Goal: Complete application form

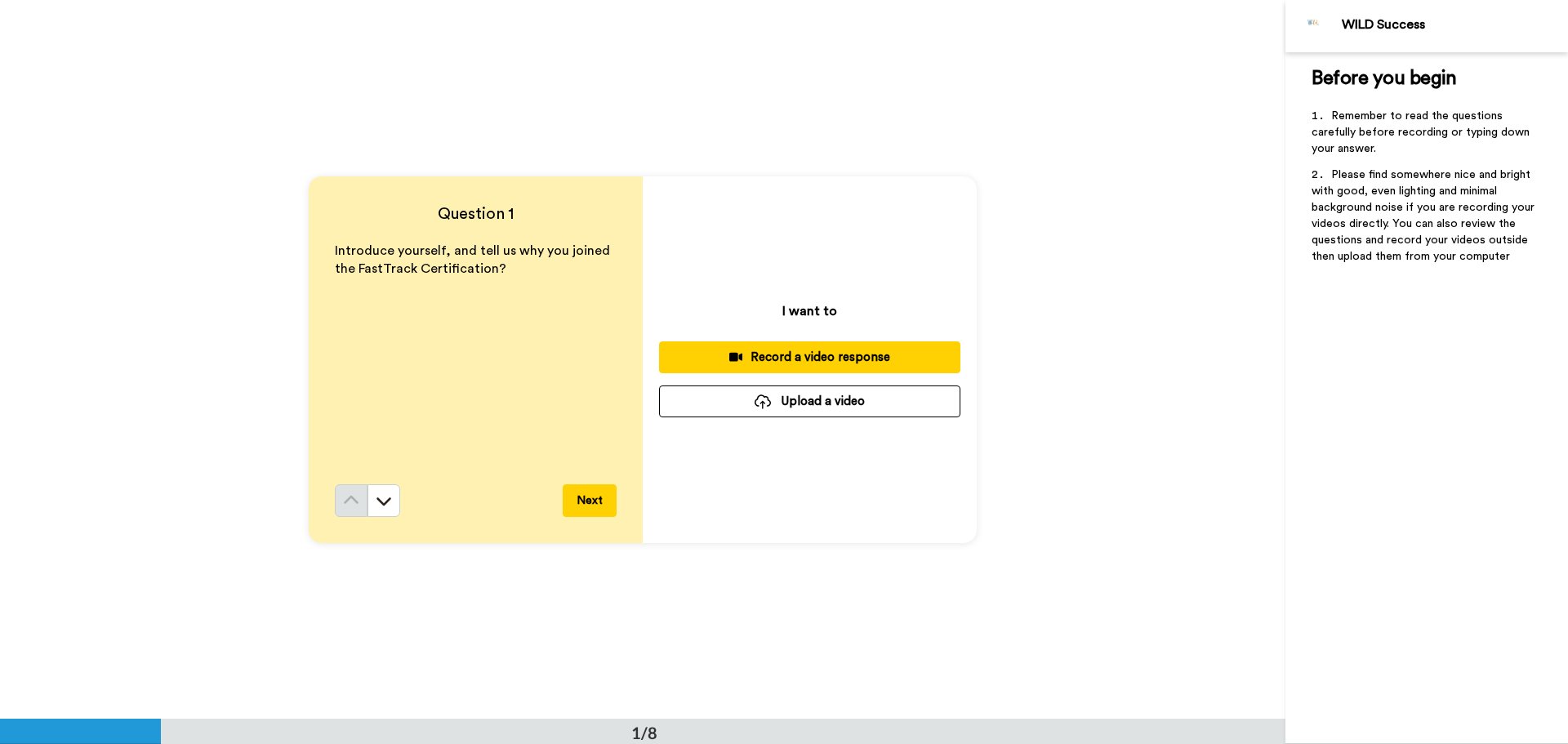
click at [762, 357] on div "Record a video response" at bounding box center [810, 357] width 276 height 17
click at [801, 356] on div "Record a video response" at bounding box center [810, 357] width 276 height 17
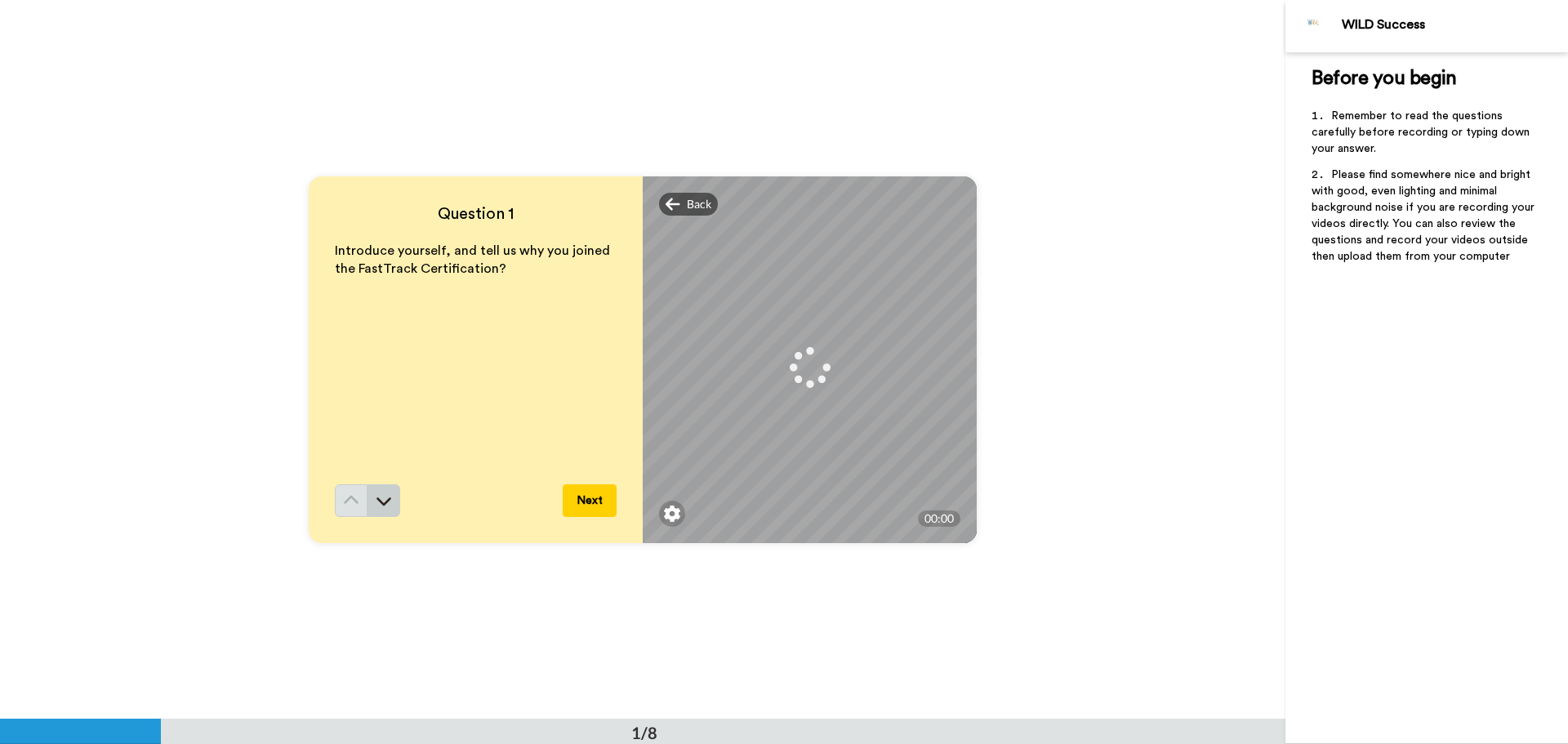
click at [381, 499] on icon at bounding box center [384, 500] width 16 height 16
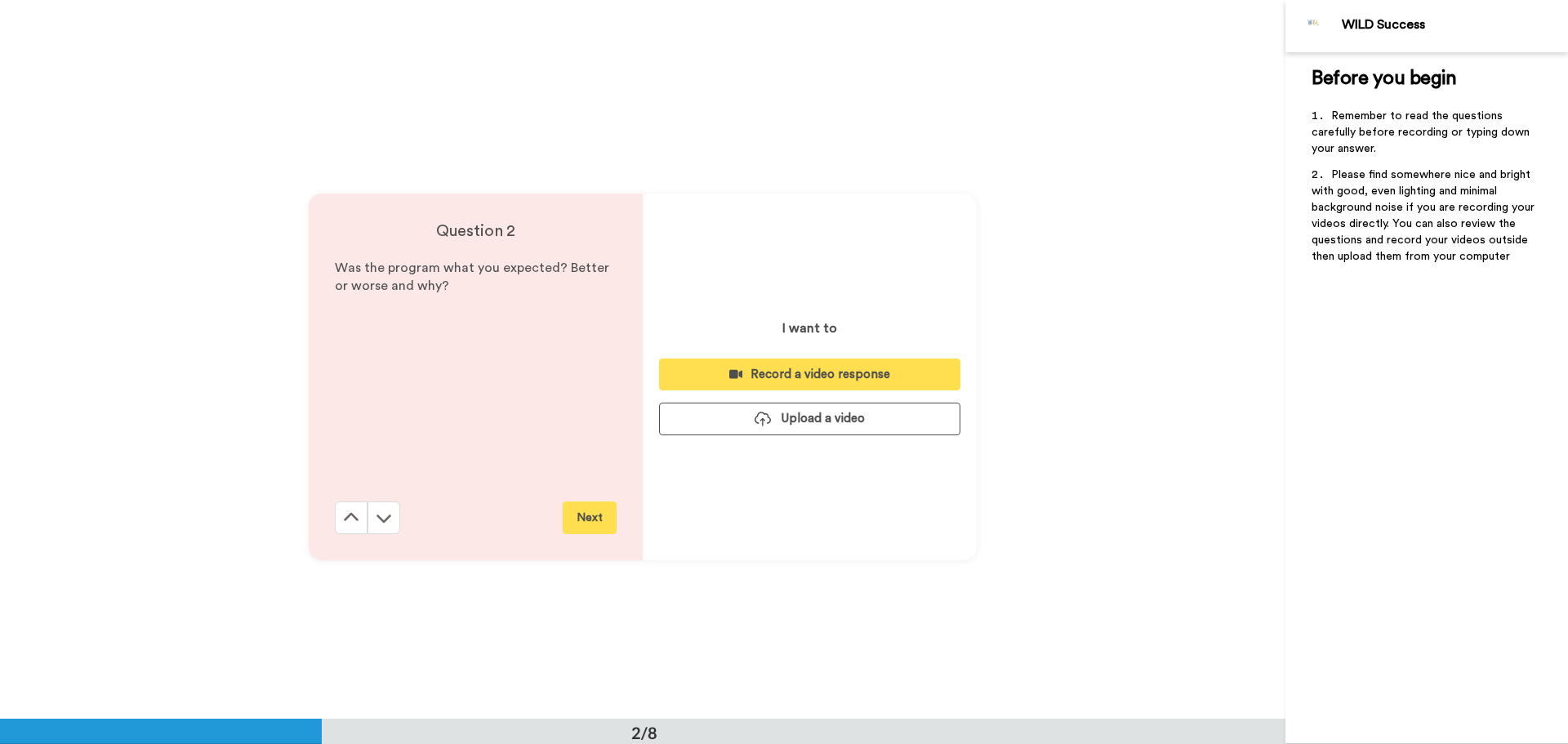
scroll to position [719, 0]
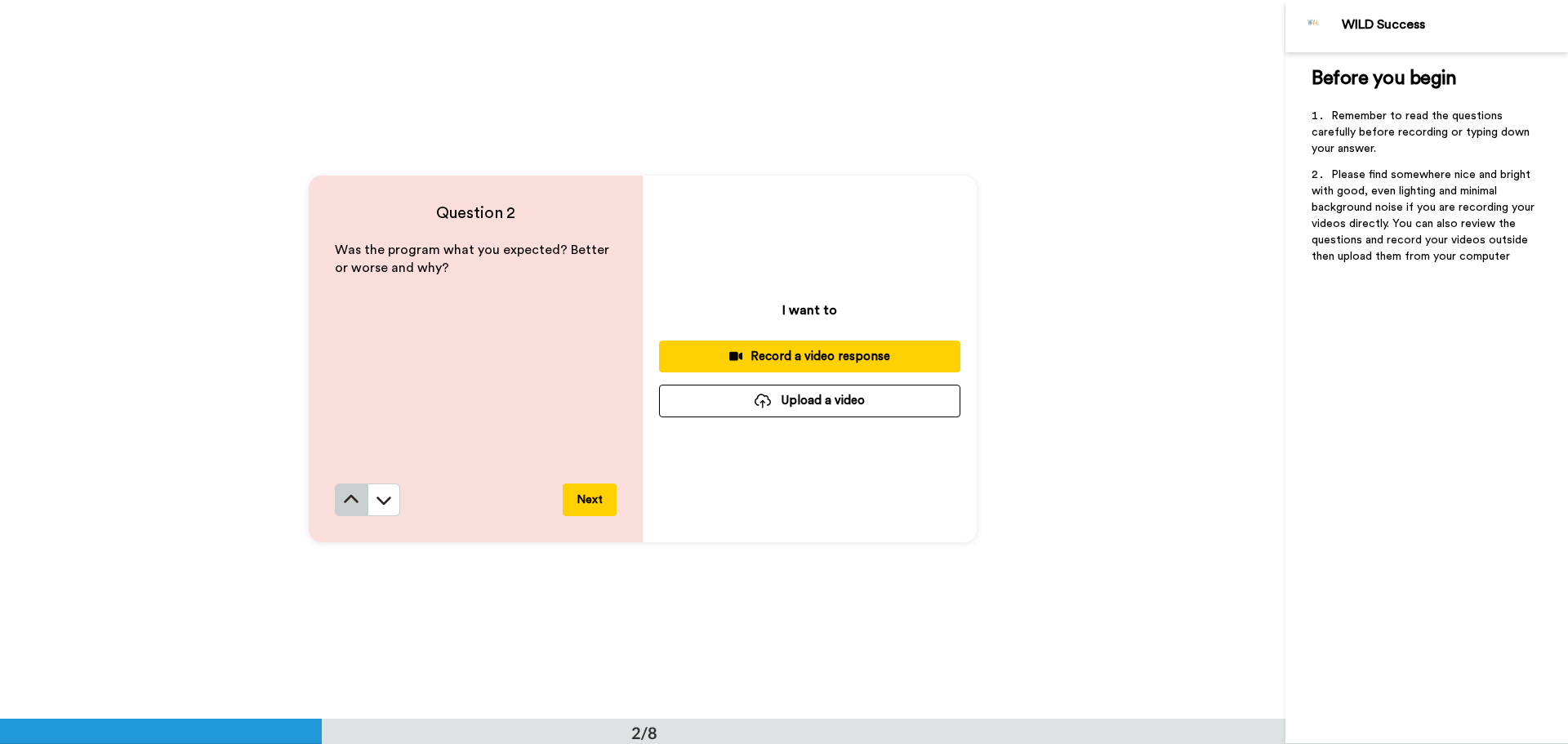
click at [344, 501] on icon at bounding box center [351, 499] width 15 height 8
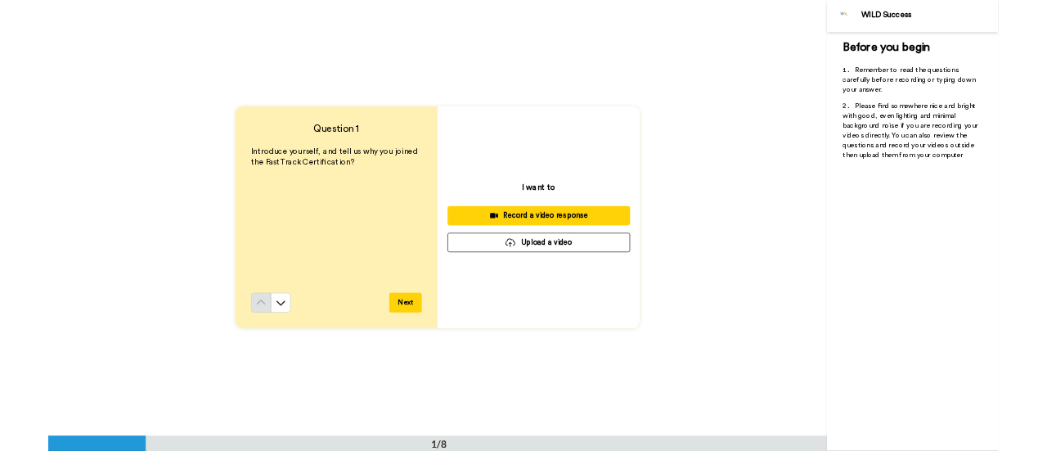
scroll to position [0, 0]
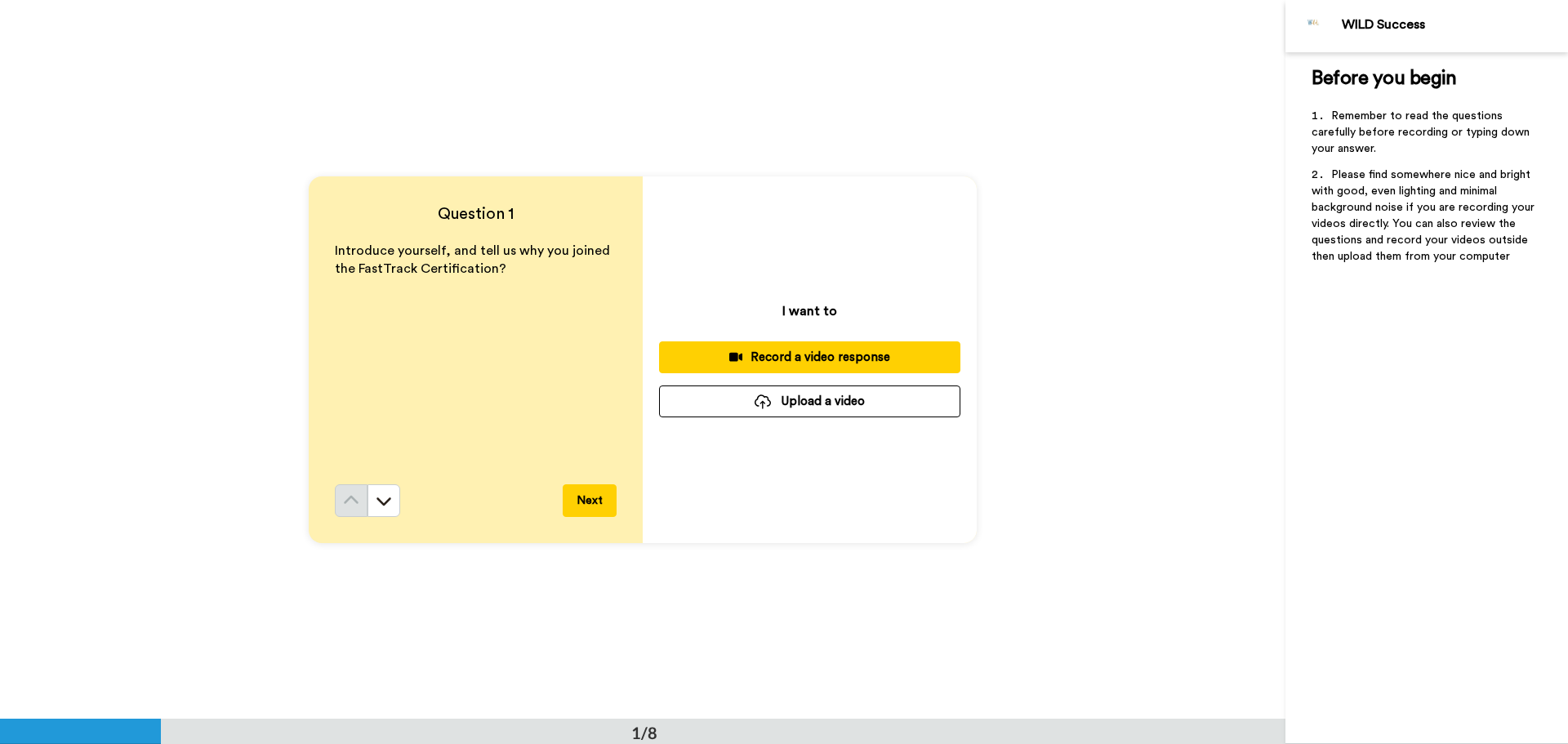
click at [767, 357] on div "Record a video response" at bounding box center [810, 357] width 276 height 17
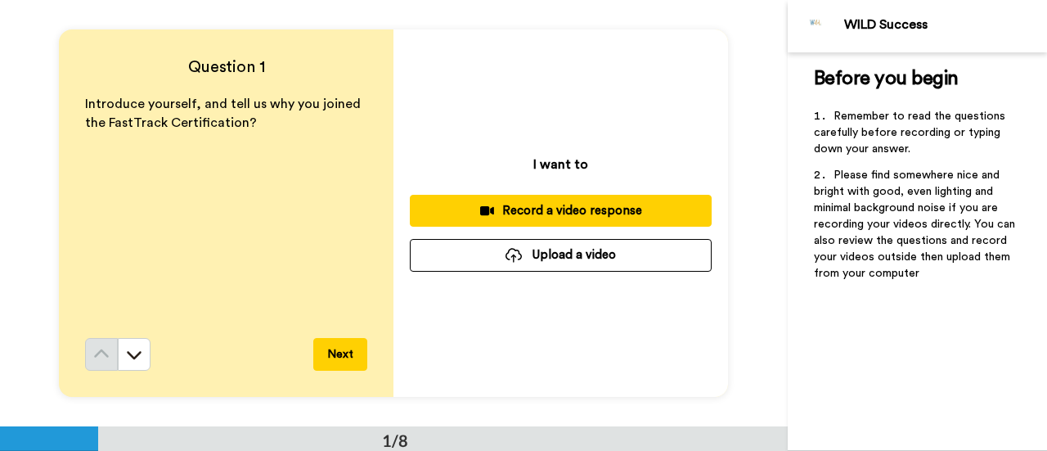
click at [509, 204] on div "Record a video response" at bounding box center [561, 210] width 276 height 17
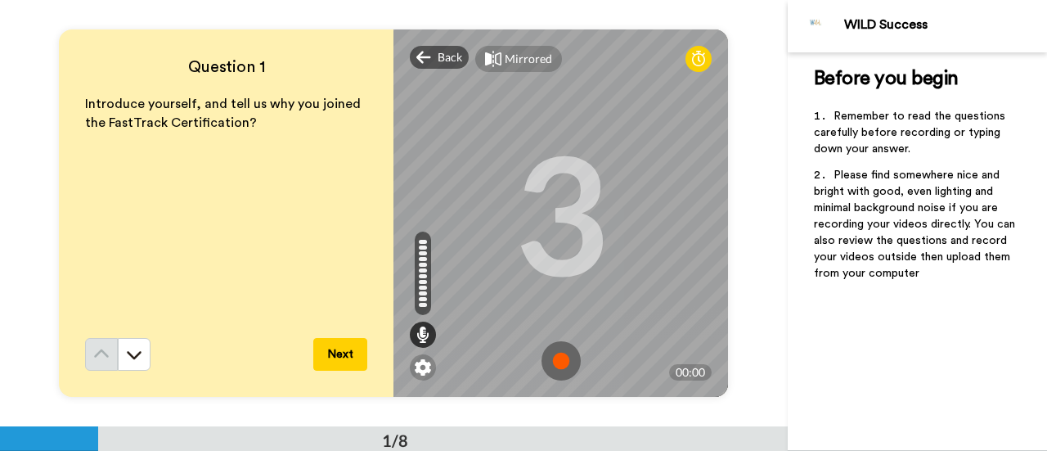
click at [553, 361] on img at bounding box center [560, 360] width 39 height 39
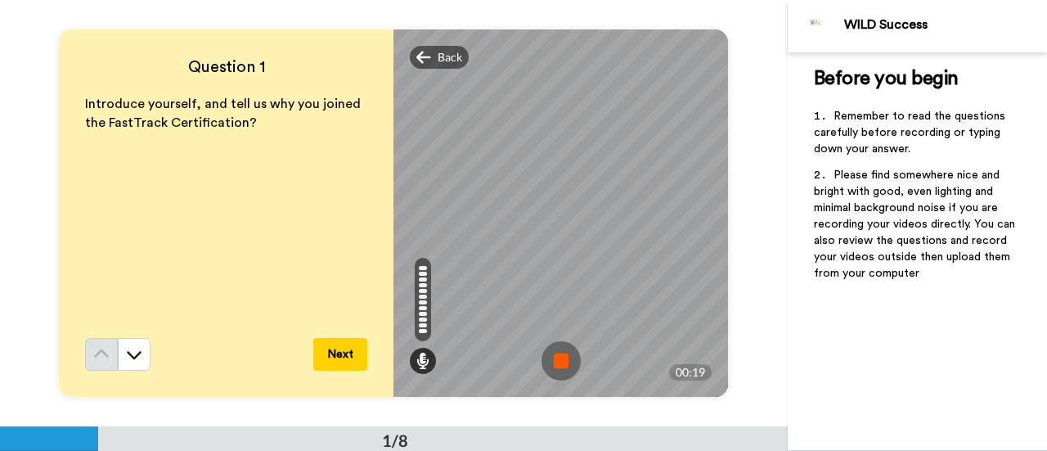
click at [329, 352] on button "Next" at bounding box center [340, 354] width 54 height 33
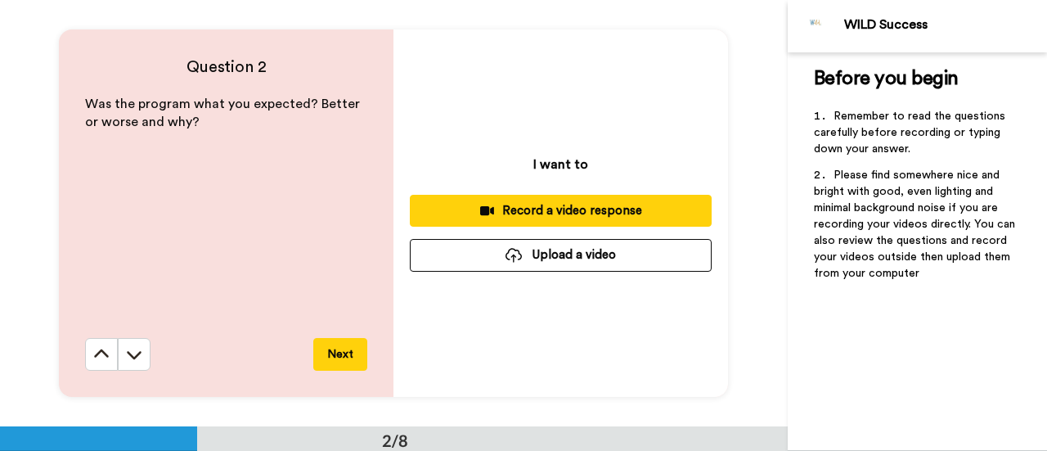
scroll to position [427, 0]
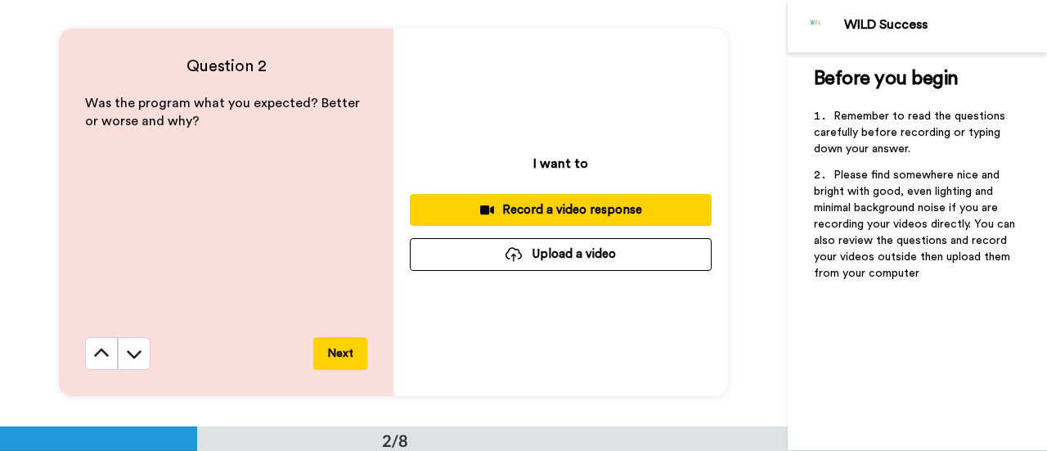
click at [540, 210] on div "Record a video response" at bounding box center [561, 209] width 276 height 17
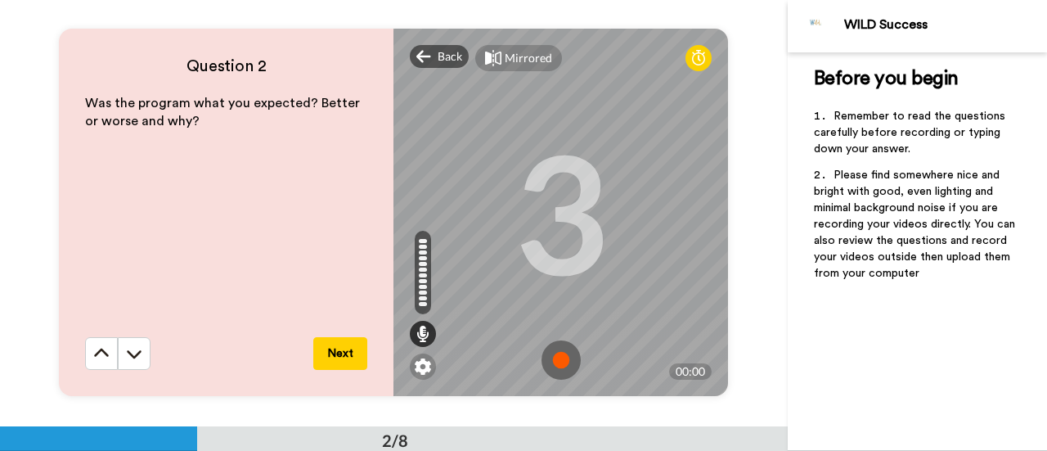
click at [558, 357] on img at bounding box center [560, 359] width 39 height 39
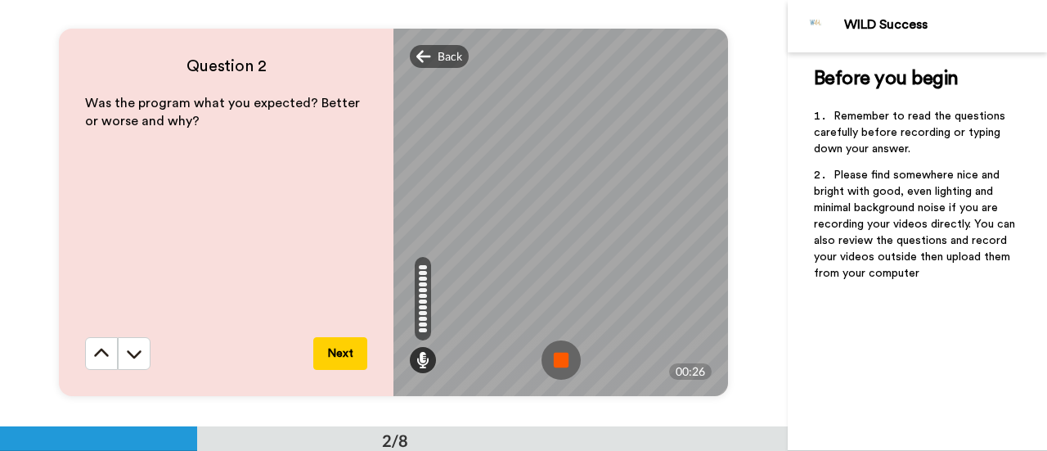
click at [337, 348] on button "Next" at bounding box center [340, 353] width 54 height 33
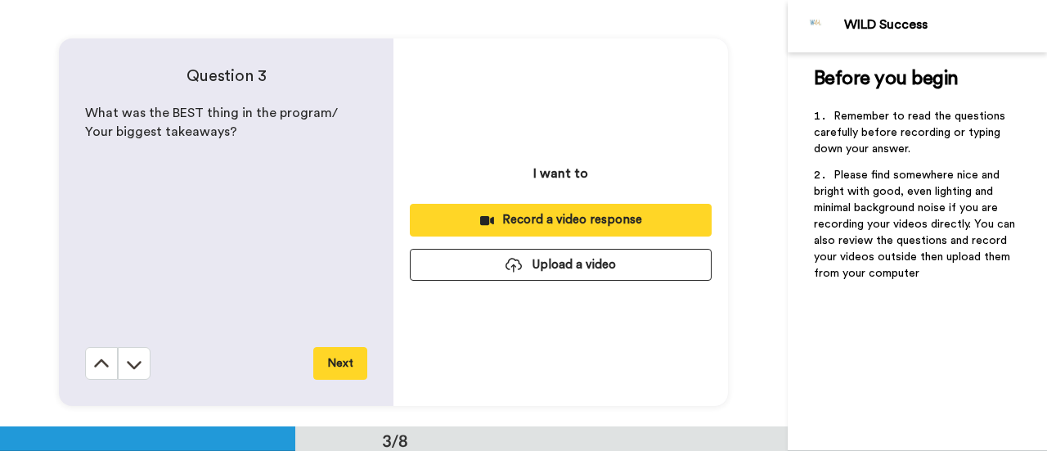
scroll to position [853, 0]
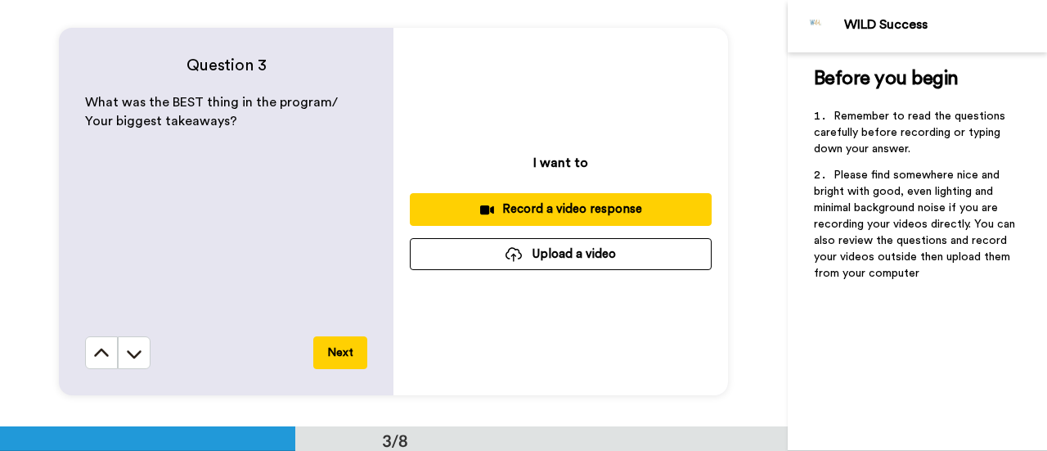
click at [484, 208] on icon at bounding box center [487, 209] width 14 height 9
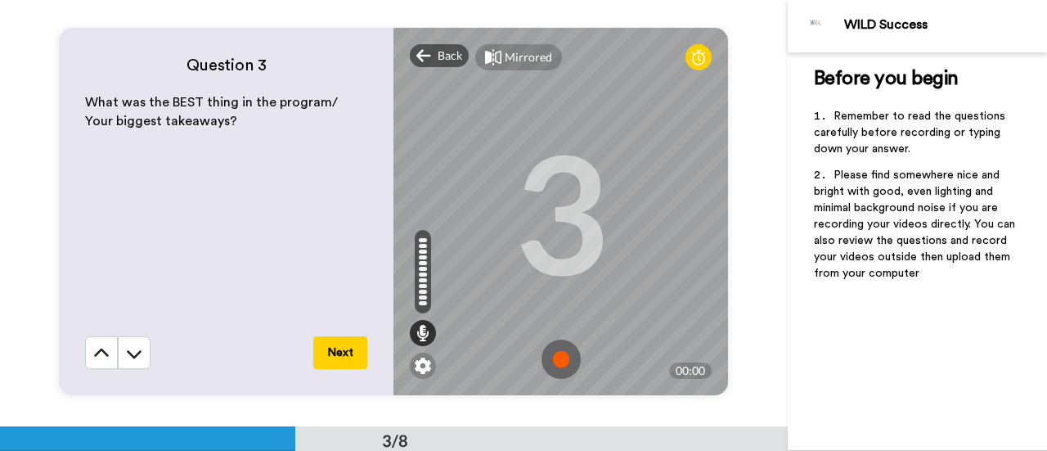
click at [553, 356] on img at bounding box center [560, 358] width 39 height 39
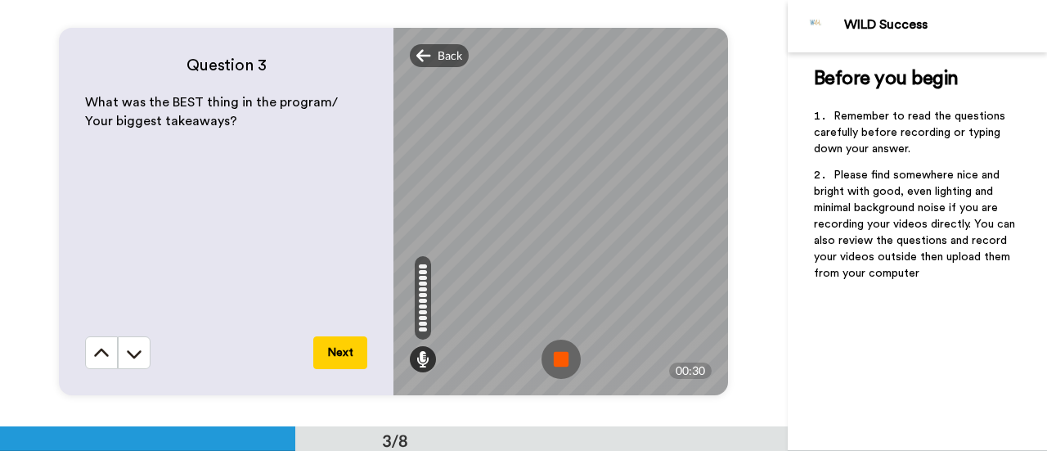
click at [325, 356] on button "Next" at bounding box center [340, 352] width 54 height 33
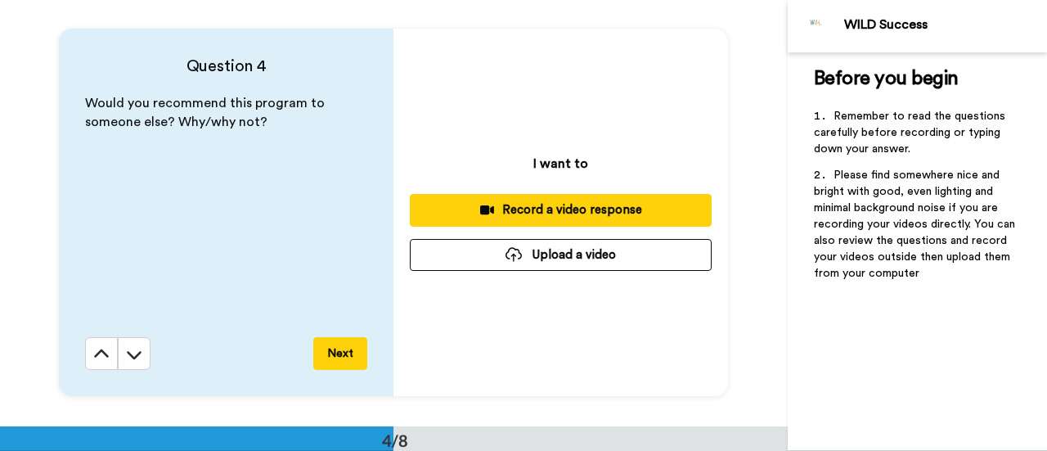
scroll to position [1279, 0]
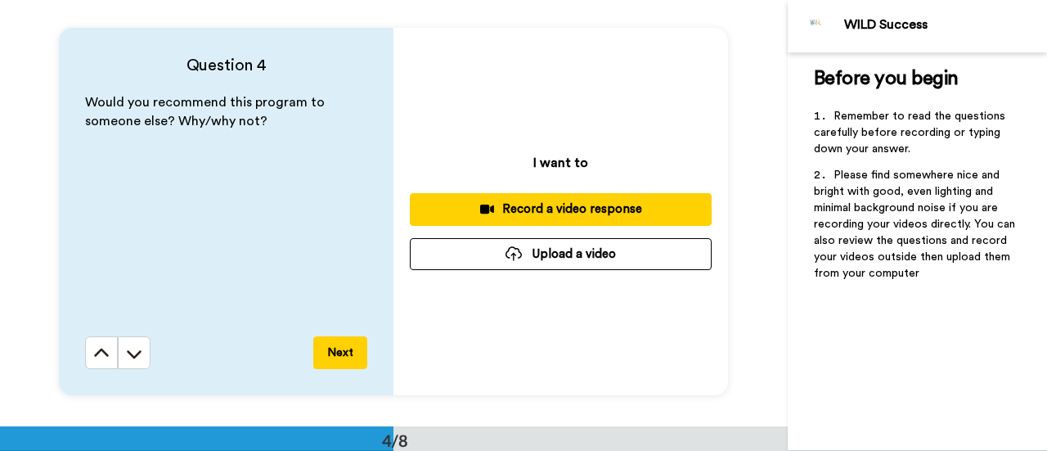
click at [528, 207] on div "Record a video response" at bounding box center [561, 208] width 276 height 17
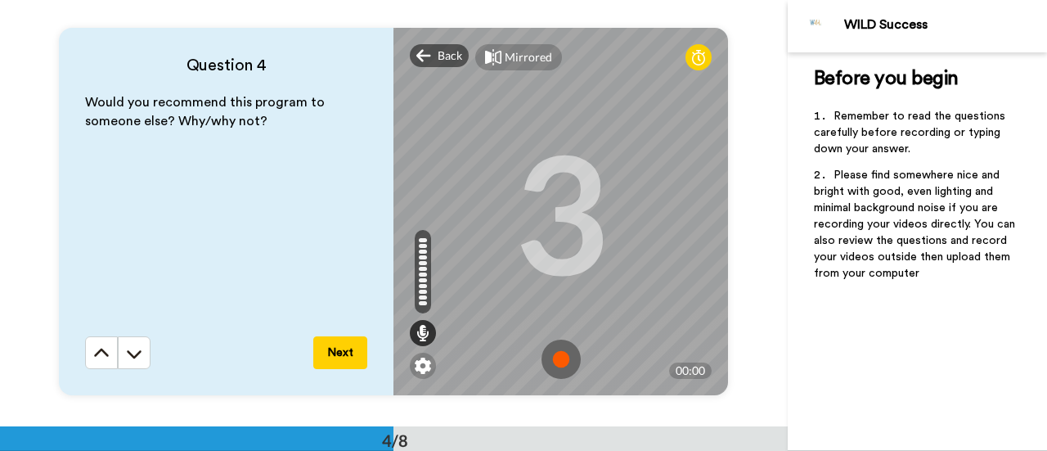
click at [553, 357] on img at bounding box center [560, 358] width 39 height 39
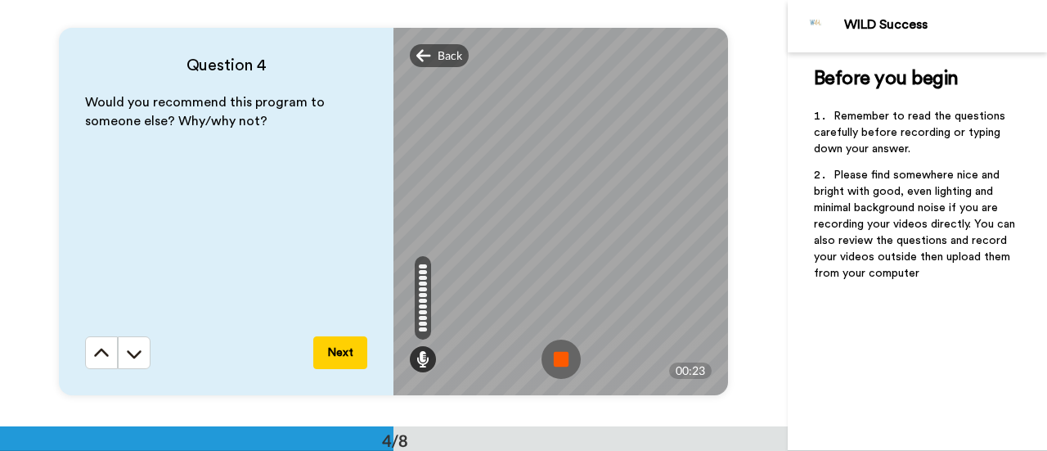
click at [340, 349] on button "Next" at bounding box center [340, 352] width 54 height 33
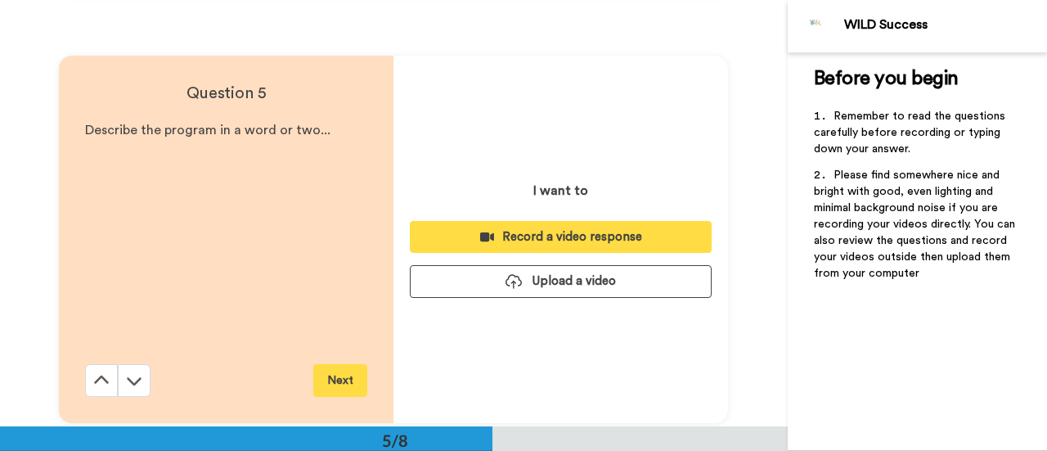
scroll to position [1705, 0]
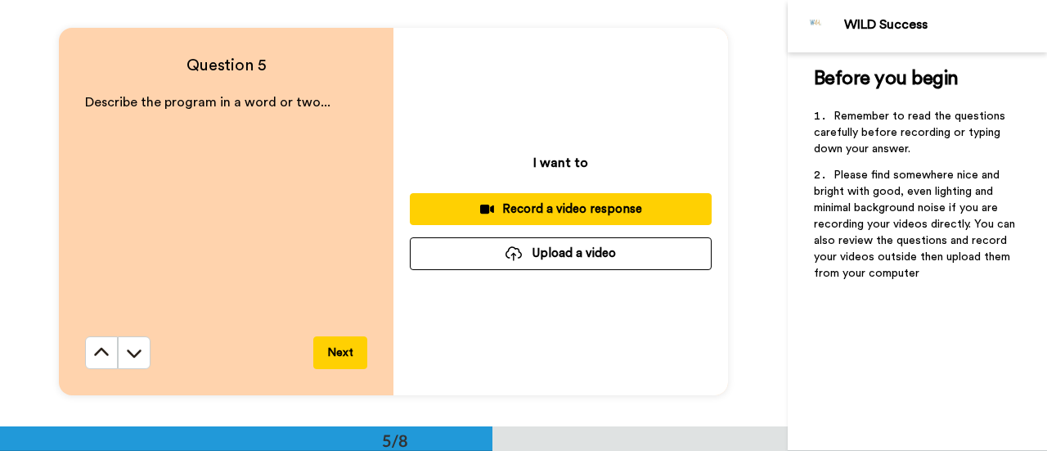
click at [531, 209] on div "Record a video response" at bounding box center [561, 208] width 276 height 17
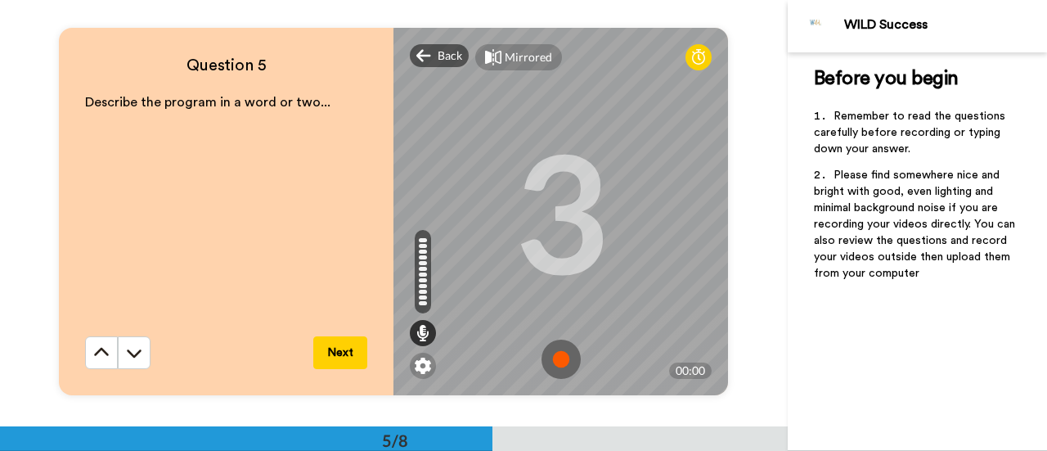
click at [552, 358] on img at bounding box center [560, 358] width 39 height 39
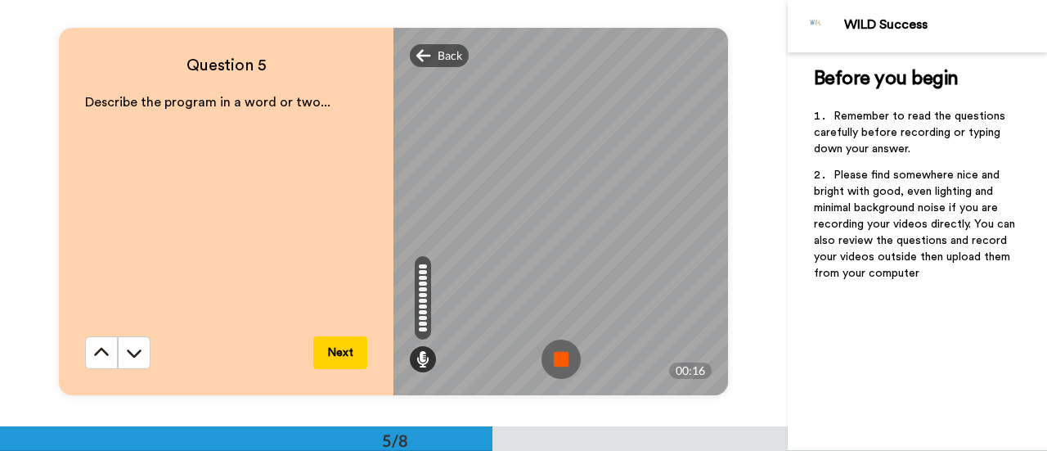
click at [552, 358] on img at bounding box center [560, 358] width 39 height 39
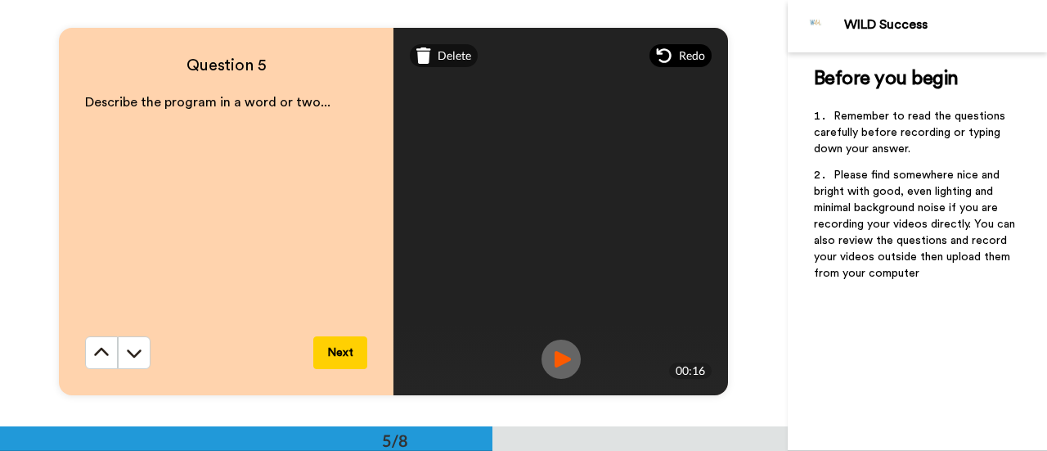
click at [669, 53] on div "Redo" at bounding box center [680, 55] width 62 height 23
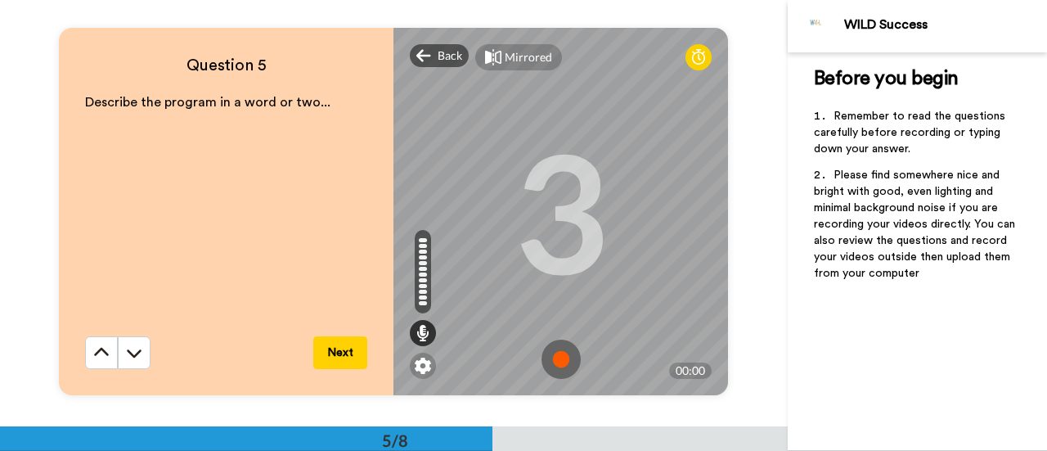
click at [551, 357] on img at bounding box center [560, 358] width 39 height 39
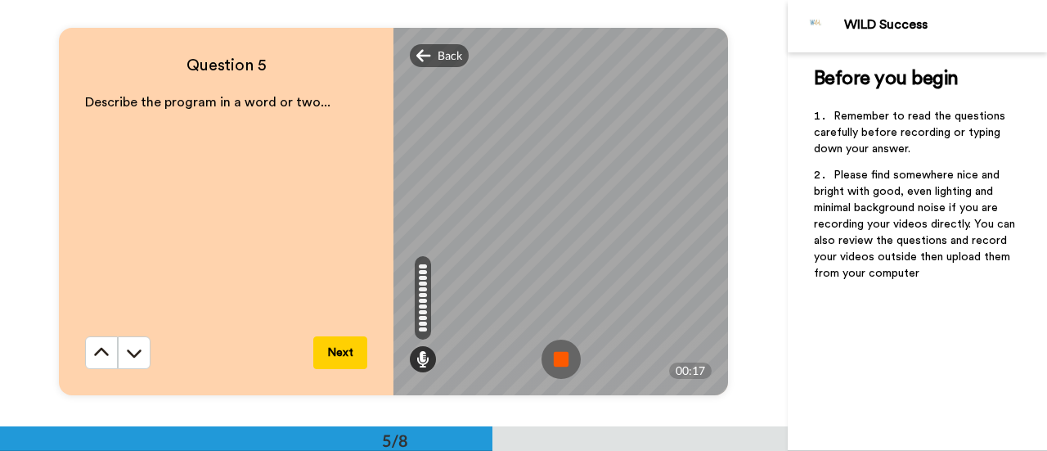
click at [551, 357] on img at bounding box center [560, 358] width 39 height 39
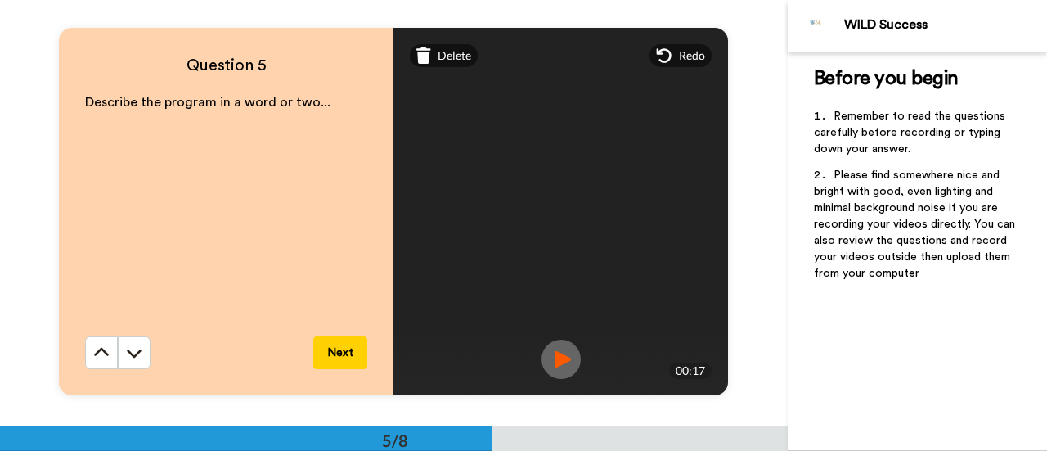
click at [338, 351] on button "Next" at bounding box center [340, 352] width 54 height 33
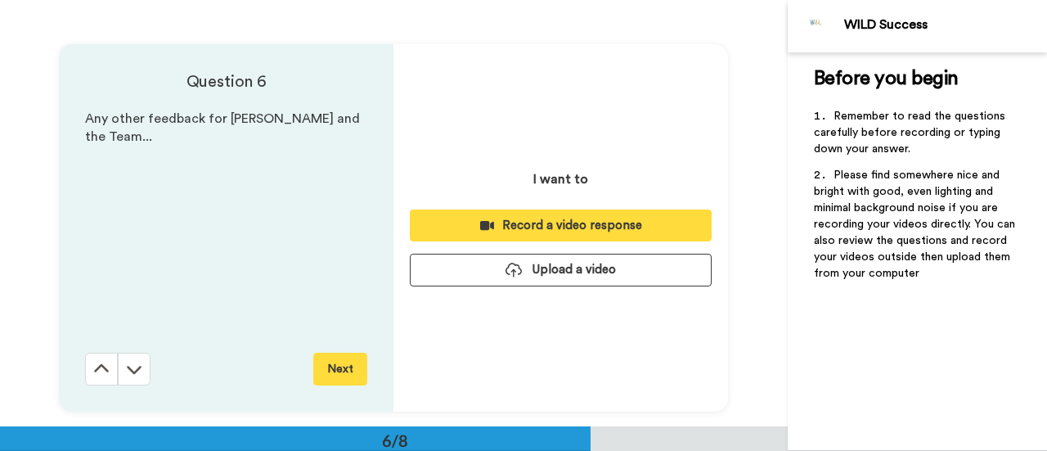
scroll to position [2131, 0]
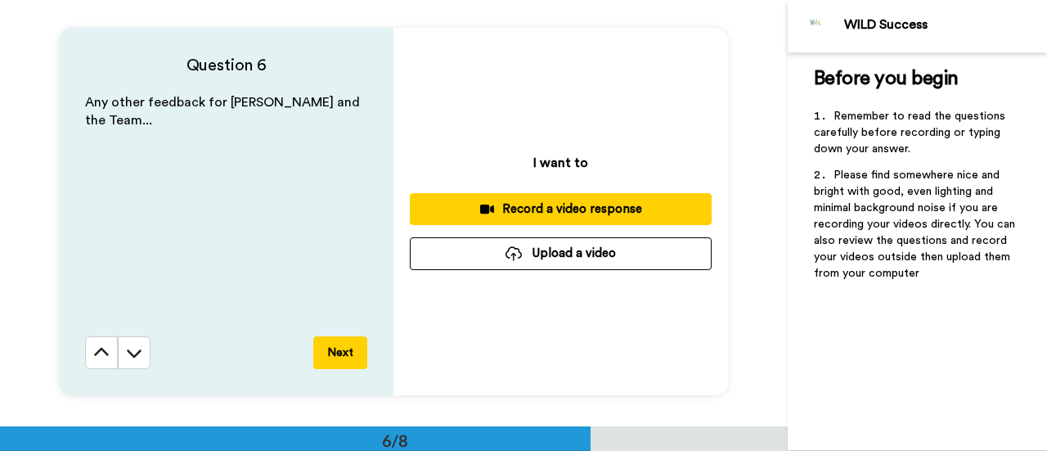
click at [332, 354] on button "Next" at bounding box center [340, 352] width 54 height 33
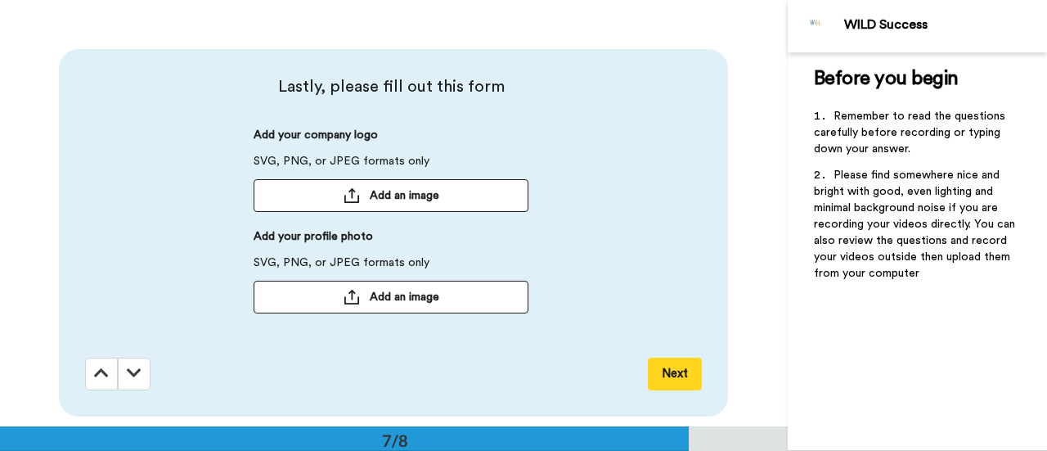
scroll to position [2557, 0]
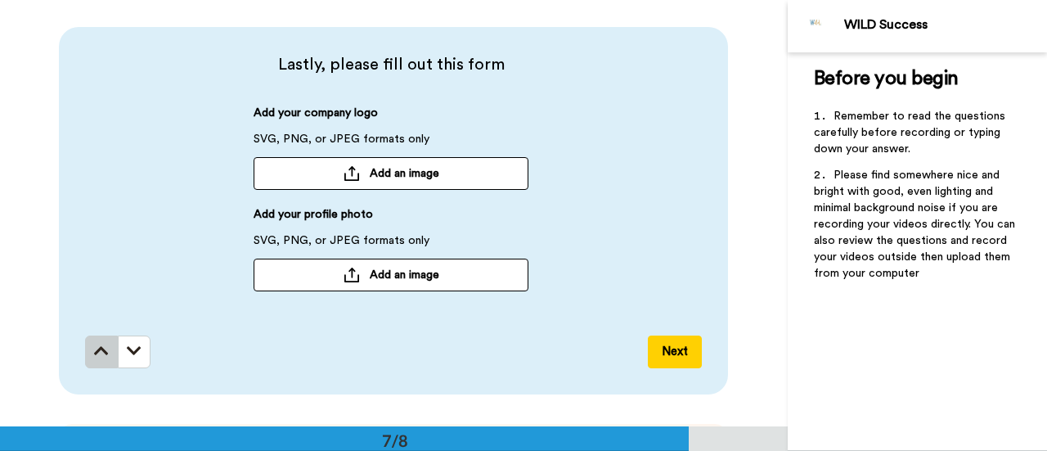
click at [94, 356] on icon at bounding box center [101, 351] width 15 height 16
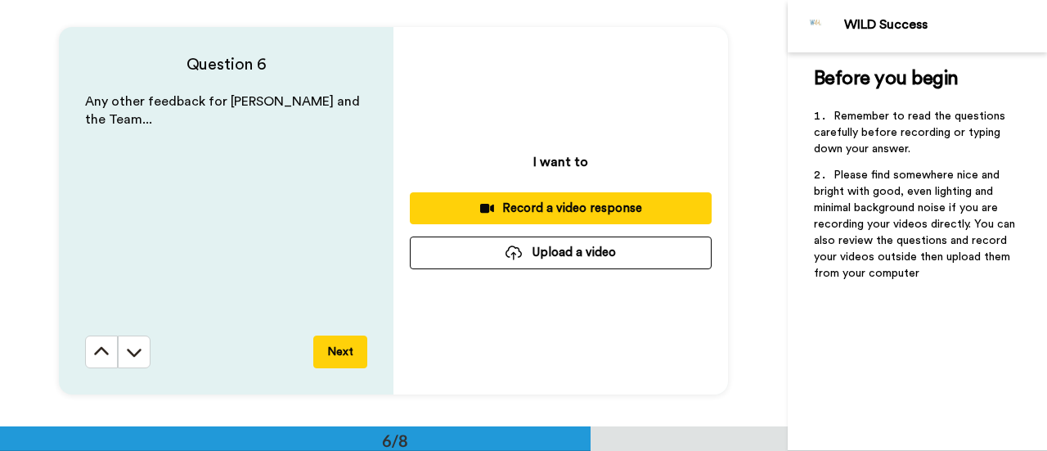
scroll to position [2131, 0]
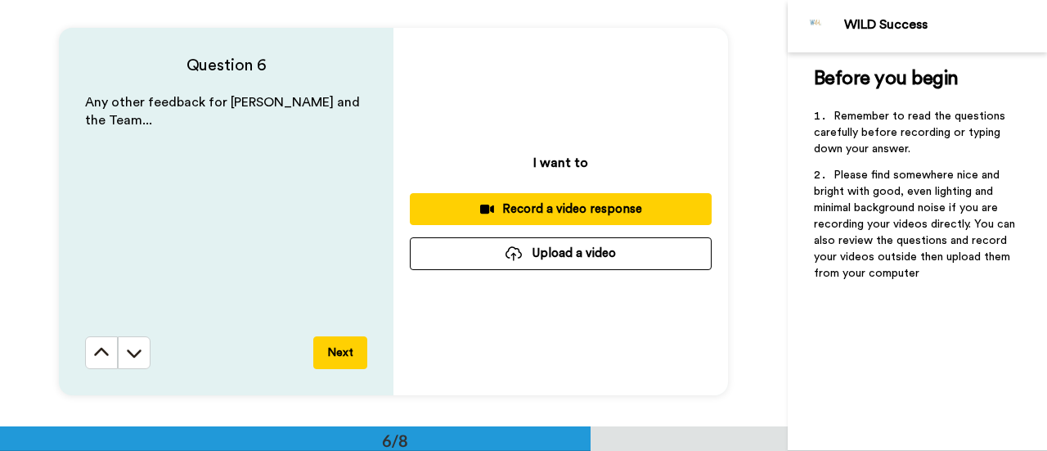
click at [531, 210] on div "Record a video response" at bounding box center [561, 208] width 276 height 17
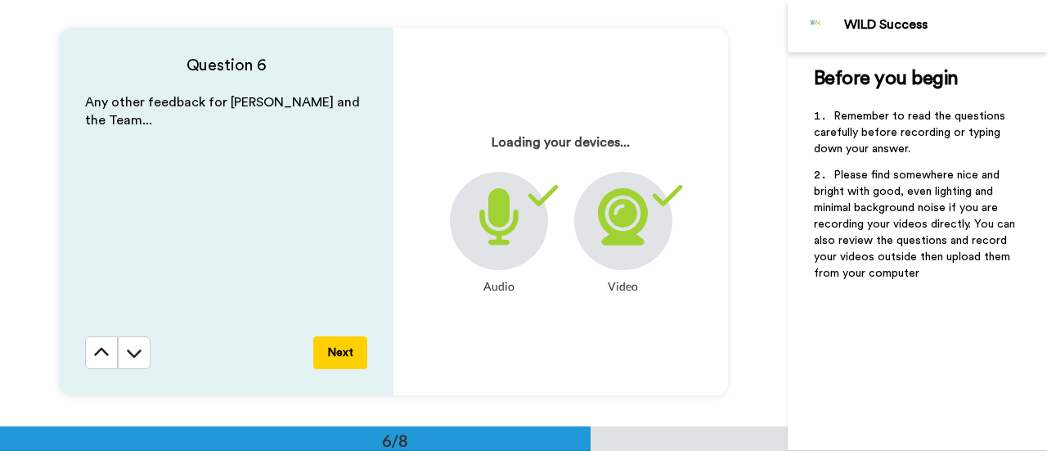
click at [340, 348] on button "Next" at bounding box center [340, 352] width 54 height 33
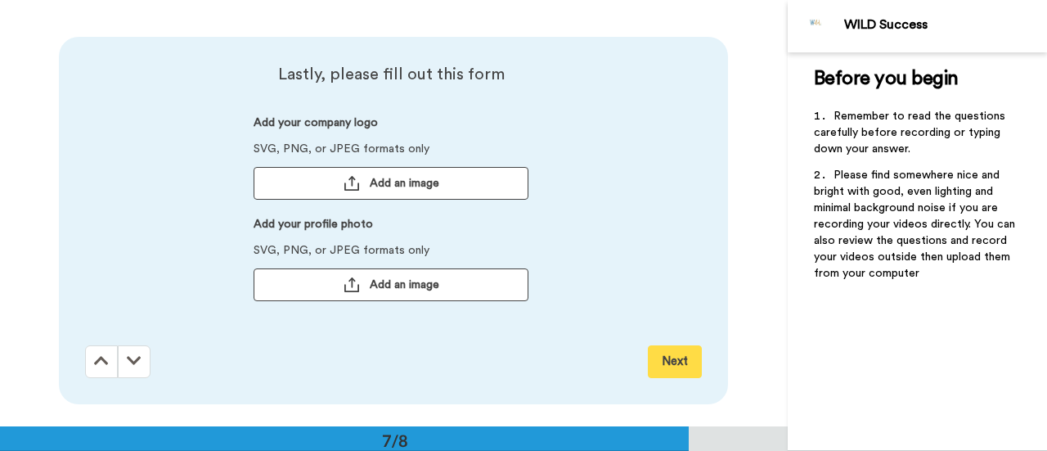
scroll to position [2557, 0]
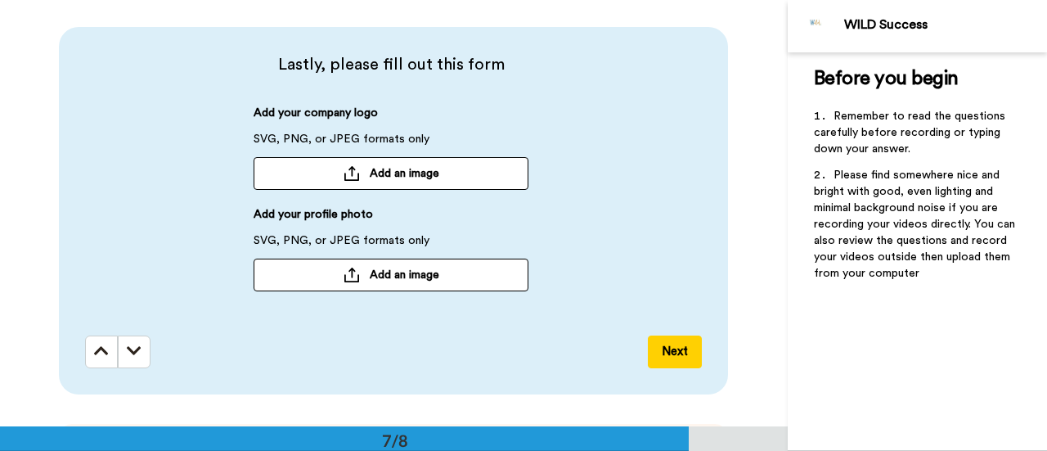
click at [669, 356] on button "Next" at bounding box center [675, 351] width 54 height 33
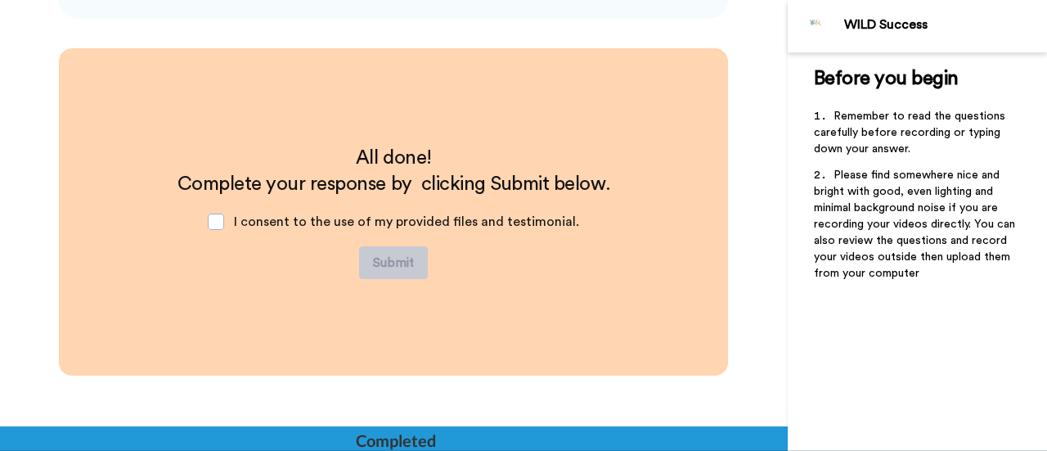
scroll to position [2934, 0]
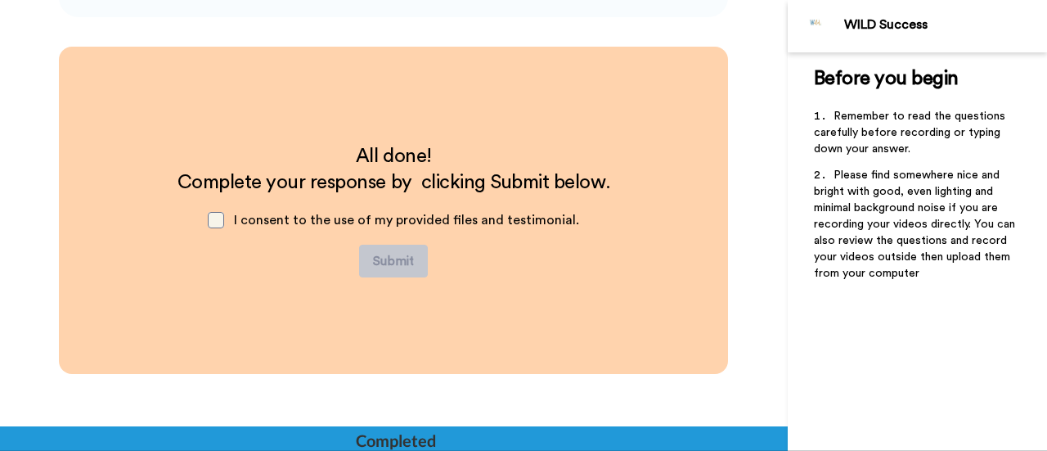
click at [213, 224] on span at bounding box center [216, 220] width 16 height 16
click at [392, 258] on button "Submit" at bounding box center [393, 260] width 69 height 33
